Goal: Transaction & Acquisition: Purchase product/service

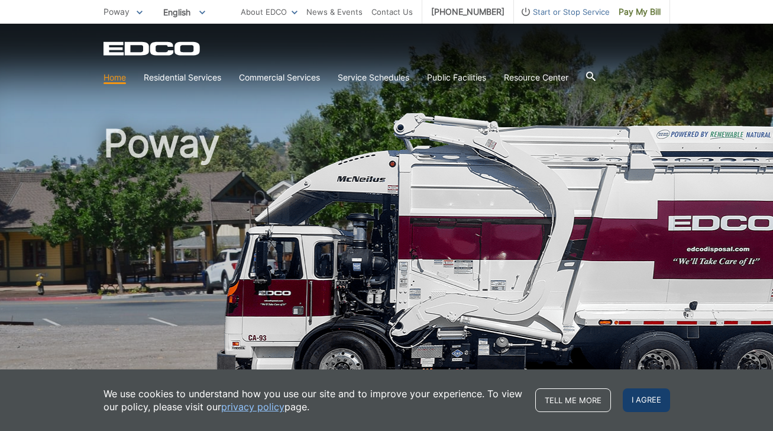
click at [662, 400] on span "I agree" at bounding box center [646, 400] width 47 height 24
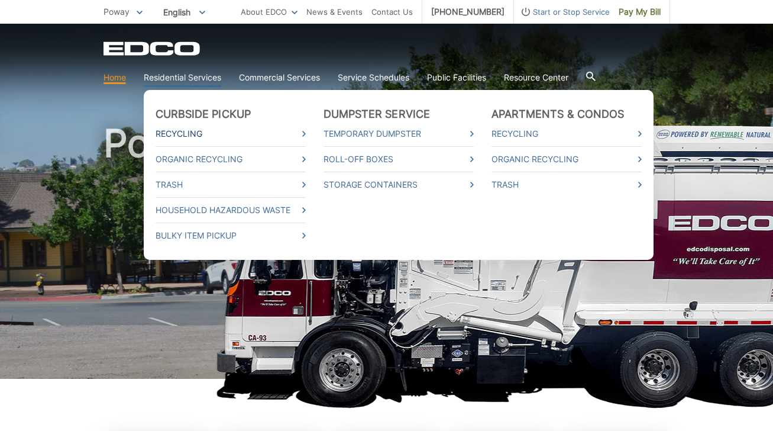
click at [301, 135] on link "Recycling" at bounding box center [231, 133] width 150 height 13
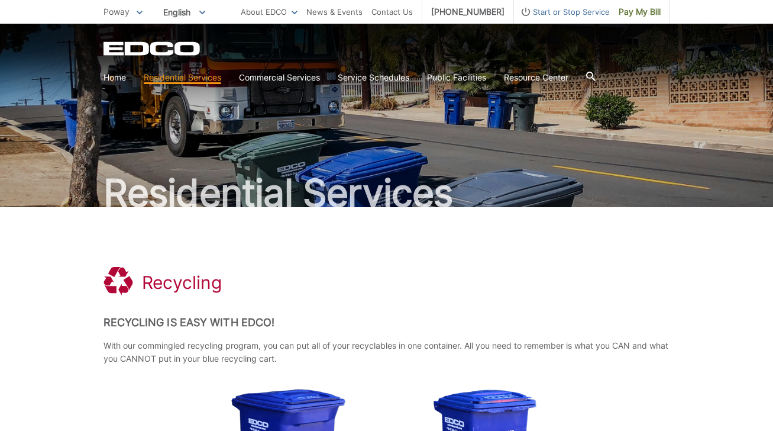
click at [138, 12] on icon at bounding box center [140, 13] width 6 height 4
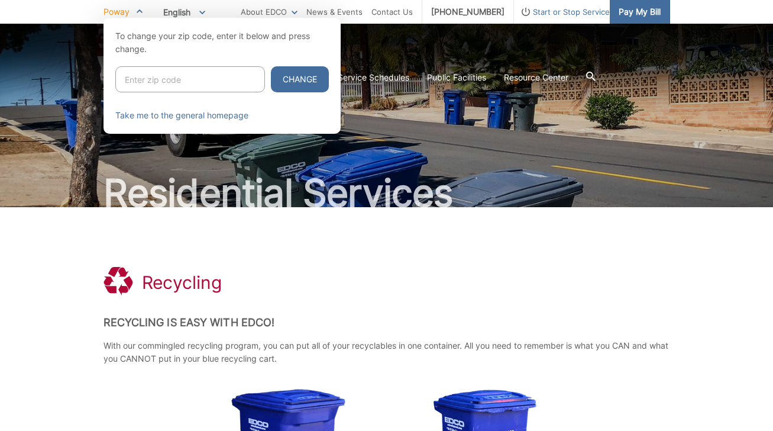
click at [629, 11] on span "Pay My Bill" at bounding box center [640, 11] width 42 height 13
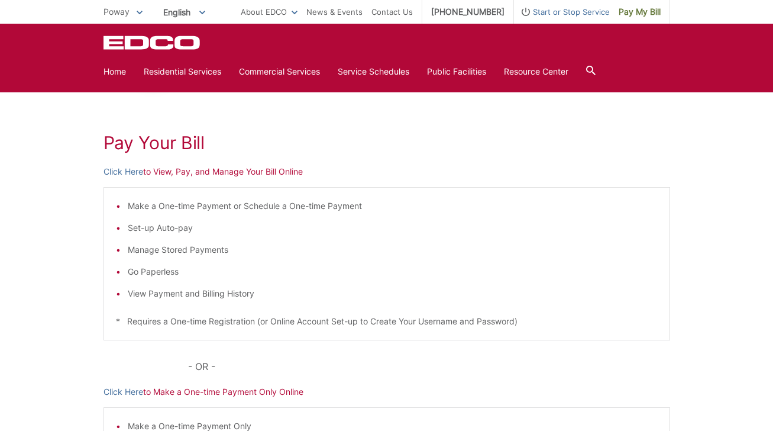
scroll to position [110, 0]
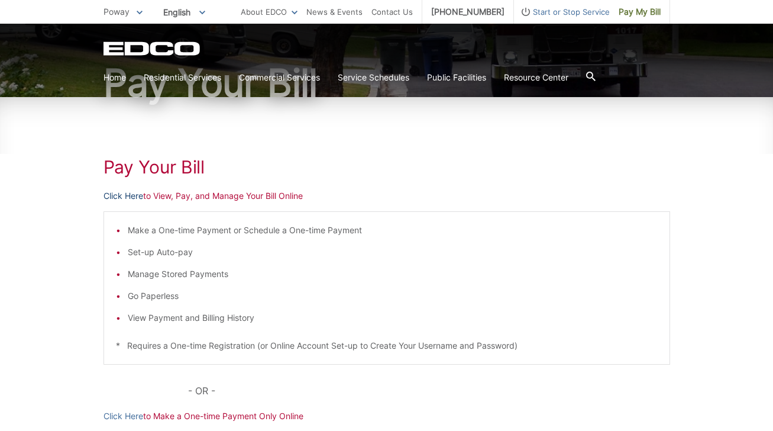
click at [118, 192] on link "Click Here" at bounding box center [124, 195] width 40 height 13
click at [125, 195] on link "Click Here" at bounding box center [124, 195] width 40 height 13
